Goal: Task Accomplishment & Management: Complete application form

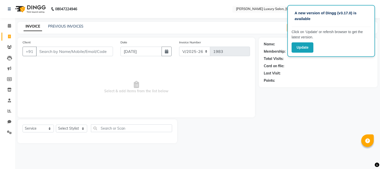
select select "7752"
select select "service"
click at [83, 51] on input "Client" at bounding box center [74, 52] width 77 height 10
type input "9892601535"
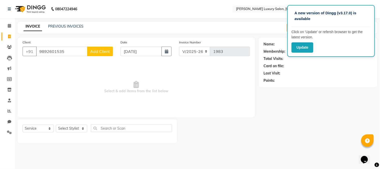
click at [90, 53] on span "Add Client" at bounding box center [100, 51] width 20 height 5
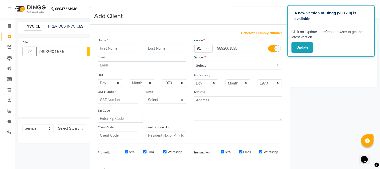
click at [107, 49] on input "text" at bounding box center [118, 49] width 41 height 8
type input "kavya"
click at [220, 63] on select "Select [DEMOGRAPHIC_DATA] [DEMOGRAPHIC_DATA] Other Prefer Not To Say" at bounding box center [238, 66] width 88 height 8
select select "[DEMOGRAPHIC_DATA]"
click at [194, 62] on select "Select [DEMOGRAPHIC_DATA] [DEMOGRAPHIC_DATA] Other Prefer Not To Say" at bounding box center [238, 66] width 88 height 8
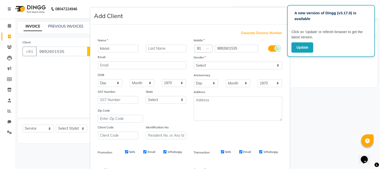
click at [335, 93] on ngb-modal-window "Add Client Generate Dummy Number Name [PERSON_NAME] Email DOB Day 01 02 03 04 0…" at bounding box center [190, 84] width 380 height 169
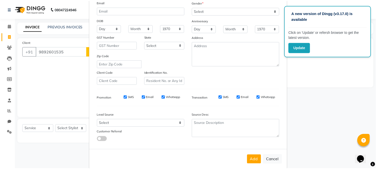
scroll to position [56, 0]
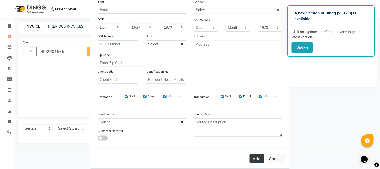
click at [257, 156] on button "Add" at bounding box center [256, 158] width 14 height 9
select select
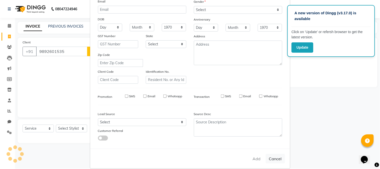
select select
checkbox input "false"
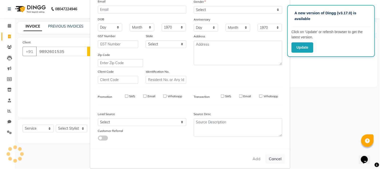
checkbox input "false"
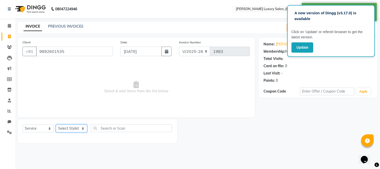
click at [69, 129] on select "Select Stylist [PERSON_NAME] Jagan [PERSON_NAME] [PERSON_NAME] Salon [PERSON_NA…" at bounding box center [71, 128] width 31 height 8
select select "69297"
click at [56, 125] on select "Select Stylist [PERSON_NAME] Jagan [PERSON_NAME] [PERSON_NAME] Salon [PERSON_NA…" at bounding box center [71, 128] width 31 height 8
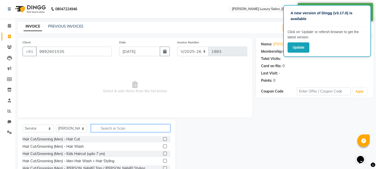
click at [106, 128] on input "text" at bounding box center [130, 128] width 79 height 8
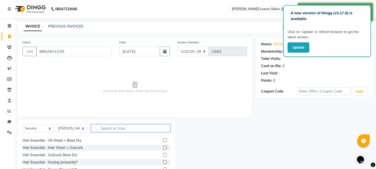
scroll to position [167, 0]
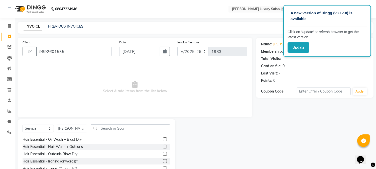
click at [163, 146] on label at bounding box center [165, 146] width 4 height 4
click at [163, 146] on input "checkbox" at bounding box center [164, 146] width 3 height 3
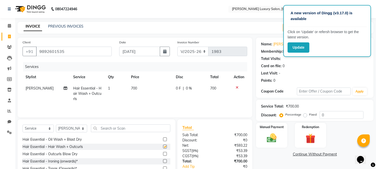
checkbox input "false"
click at [133, 86] on span "700" at bounding box center [134, 88] width 6 height 5
select select "69297"
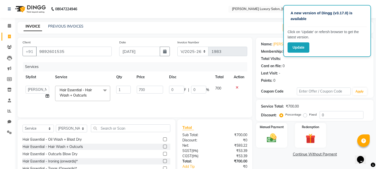
click at [134, 86] on td "700" at bounding box center [150, 93] width 32 height 21
click at [146, 91] on input "700" at bounding box center [150, 90] width 26 height 8
type input "7"
type input "300"
click at [135, 101] on td "300" at bounding box center [150, 93] width 32 height 21
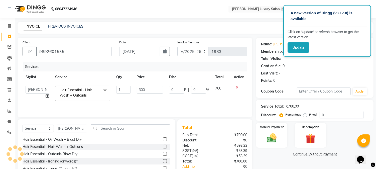
select select "69297"
click at [274, 127] on label "Manual Payment" at bounding box center [271, 126] width 25 height 5
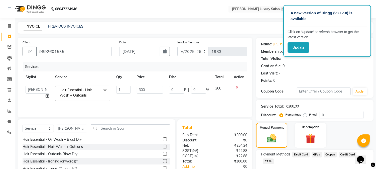
click at [316, 155] on span "GPay" at bounding box center [316, 154] width 10 height 6
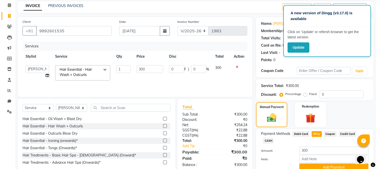
scroll to position [36, 0]
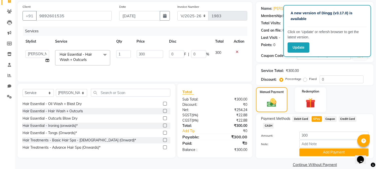
click at [321, 141] on div "Note:" at bounding box center [314, 144] width 115 height 9
click at [321, 148] on button "Add Payment" at bounding box center [333, 152] width 69 height 8
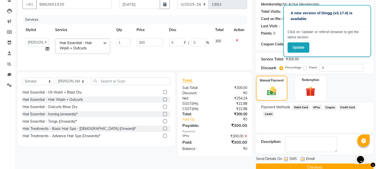
scroll to position [56, 0]
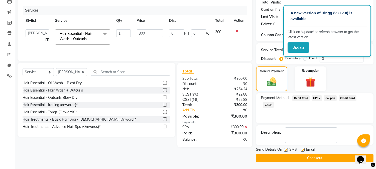
click at [312, 158] on button "Checkout" at bounding box center [314, 158] width 117 height 8
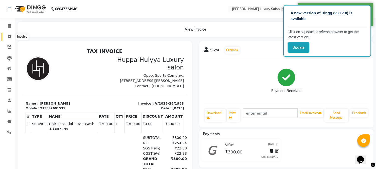
click at [13, 36] on span at bounding box center [9, 37] width 9 height 6
select select "service"
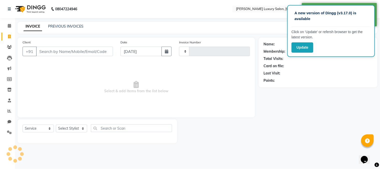
type input "1984"
select select "7752"
